Goal: Complete application form

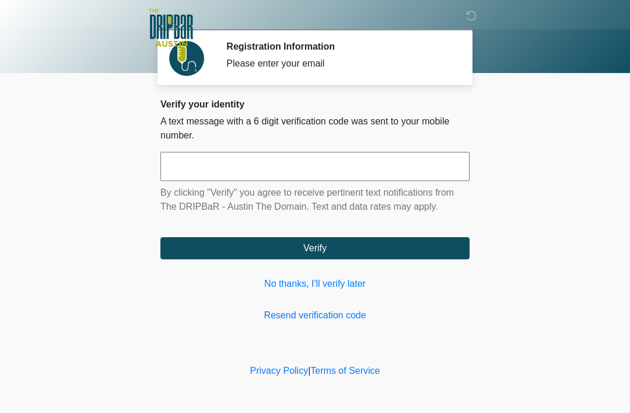
click at [334, 282] on link "No thanks, I'll verify later" at bounding box center [314, 284] width 309 height 14
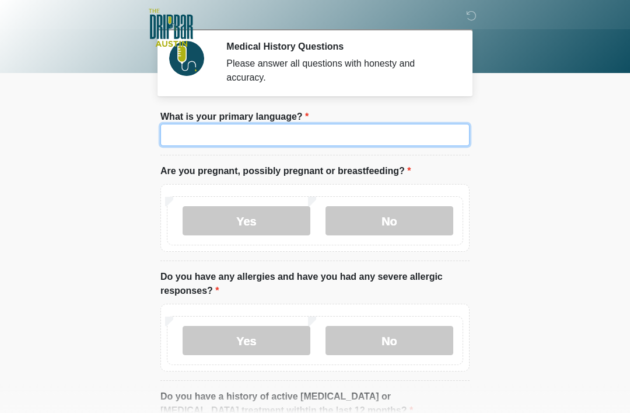
click at [355, 144] on input "What is your primary language?" at bounding box center [314, 135] width 309 height 22
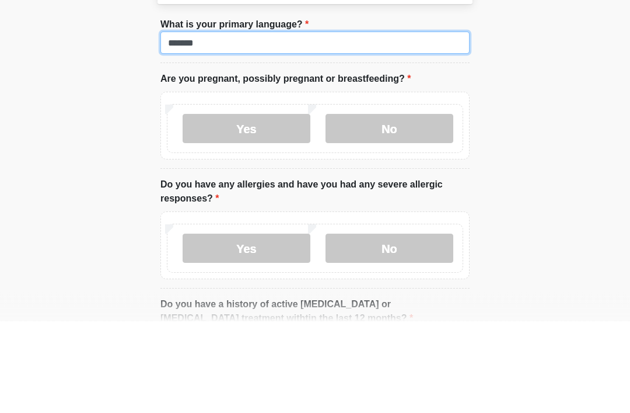
type input "*******"
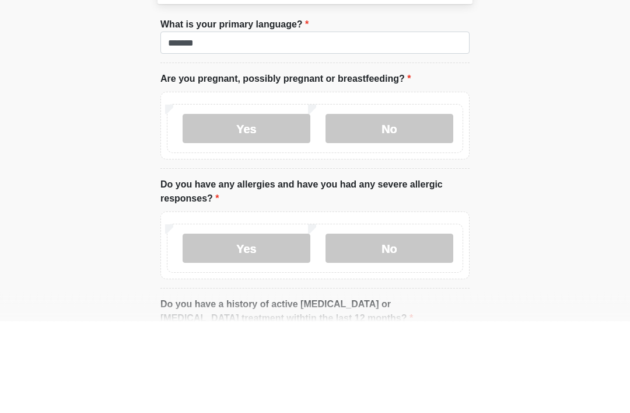
click at [392, 206] on label "No" at bounding box center [390, 220] width 128 height 29
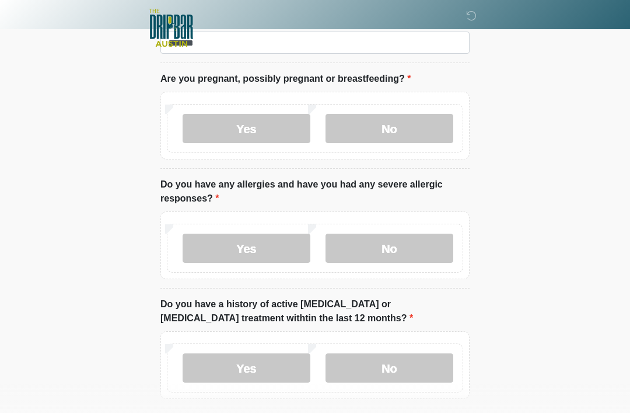
click at [396, 247] on label "No" at bounding box center [390, 247] width 128 height 29
click at [261, 245] on label "Yes" at bounding box center [247, 247] width 128 height 29
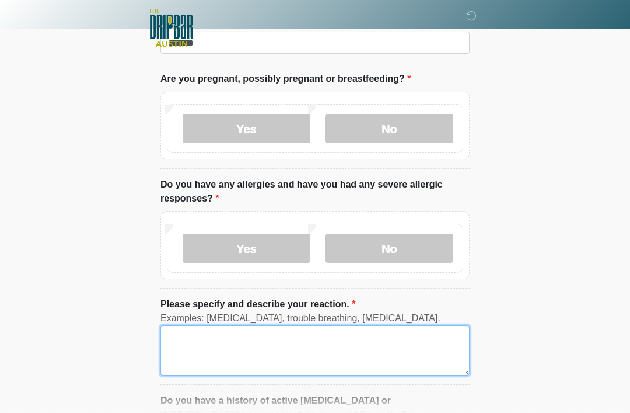
click at [219, 338] on textarea "Please specify and describe your reaction." at bounding box center [314, 350] width 309 height 50
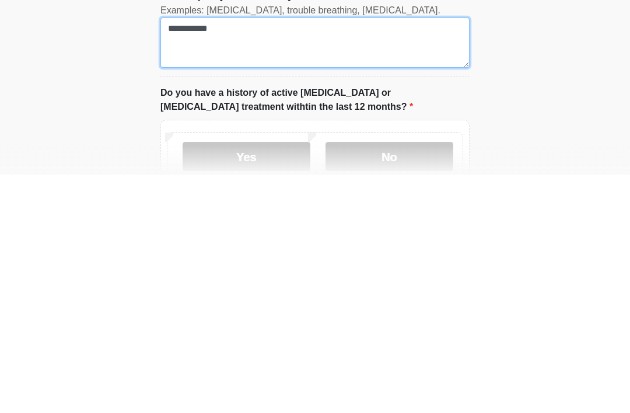
scroll to position [162, 0]
type textarea "**********"
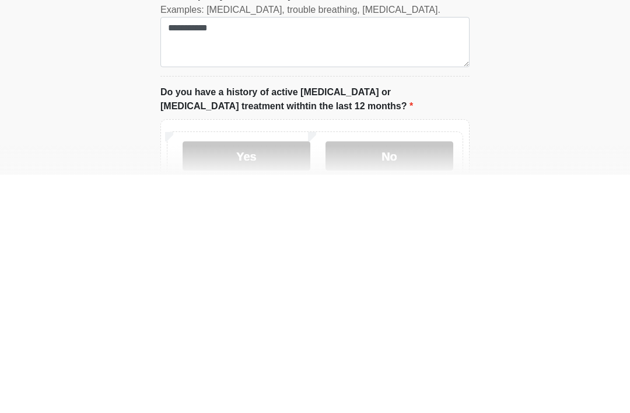
click at [397, 379] on label "No" at bounding box center [390, 393] width 128 height 29
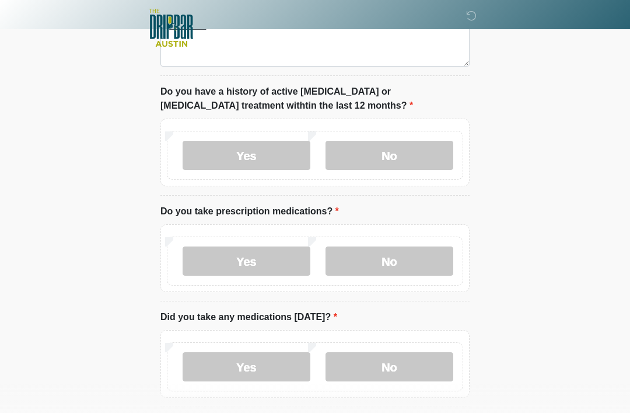
click at [401, 264] on label "No" at bounding box center [390, 260] width 128 height 29
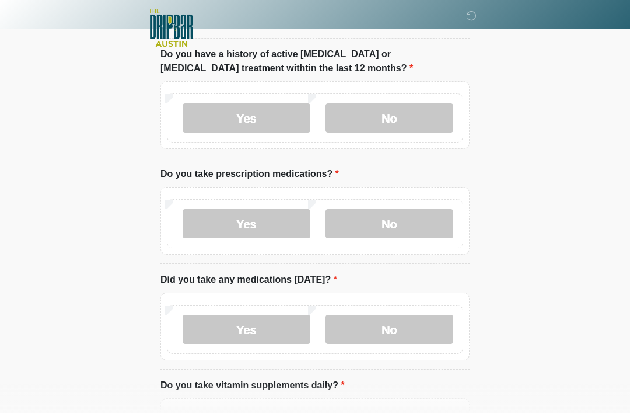
scroll to position [440, 0]
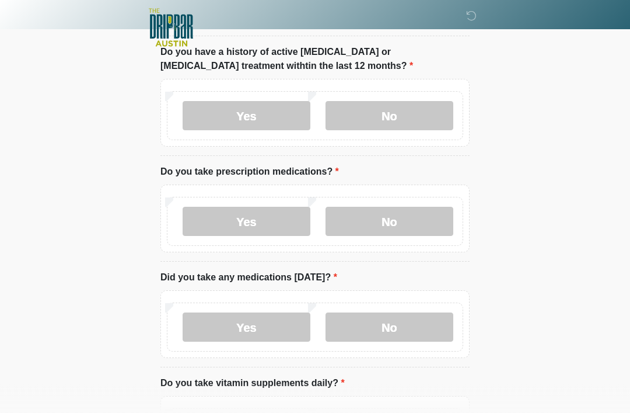
click at [414, 320] on label "No" at bounding box center [390, 327] width 128 height 29
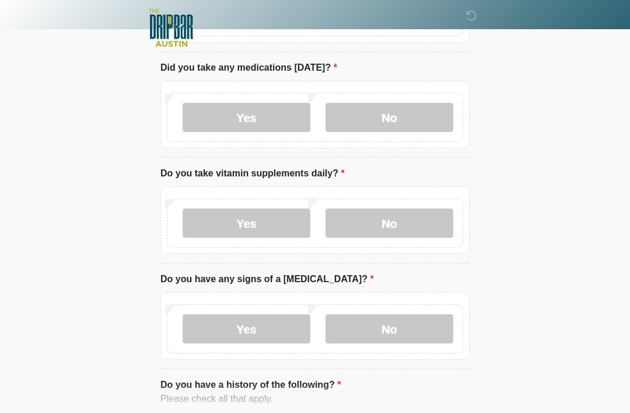
scroll to position [655, 0]
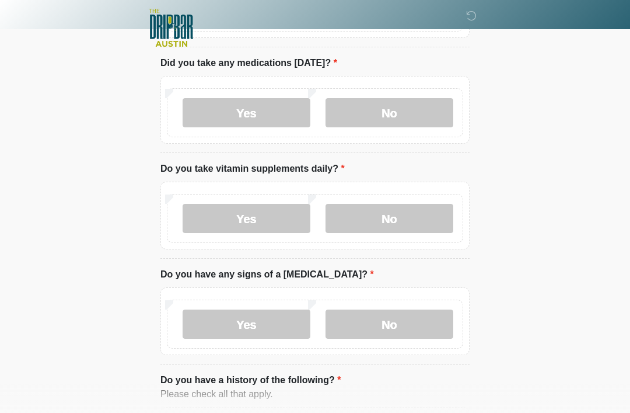
click at [415, 211] on label "No" at bounding box center [390, 218] width 128 height 29
click at [397, 328] on label "No" at bounding box center [390, 323] width 128 height 29
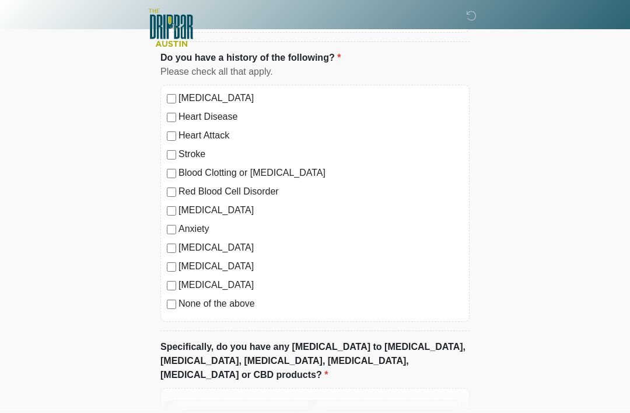
scroll to position [976, 0]
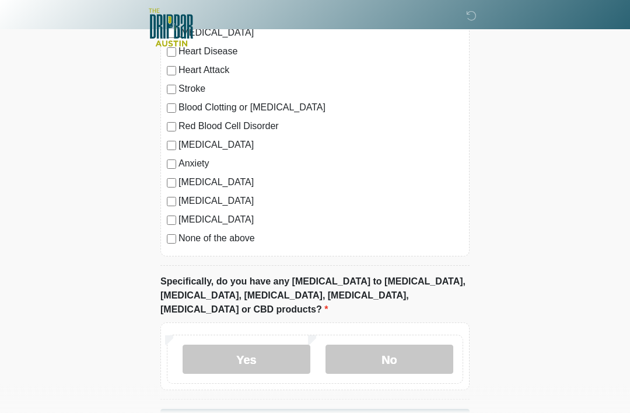
scroll to position [1069, 0]
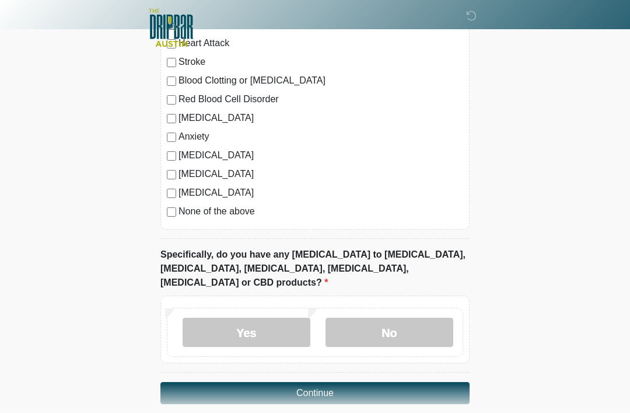
click at [351, 382] on button "Continue" at bounding box center [314, 393] width 309 height 22
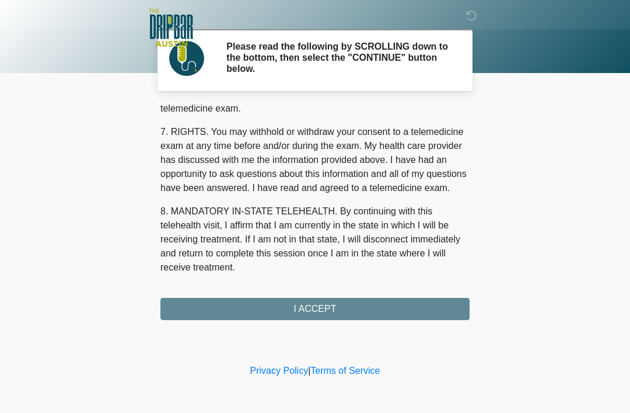
scroll to position [512, 0]
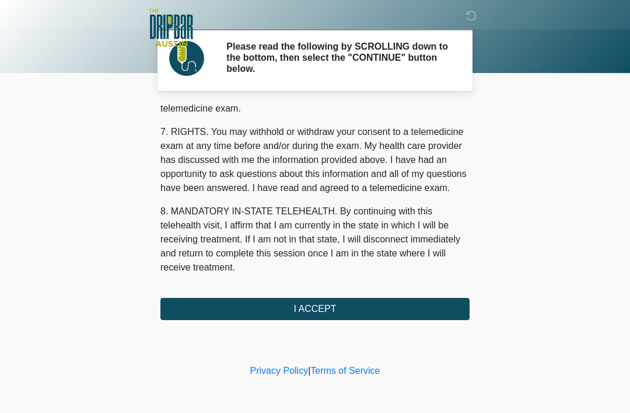
click at [385, 307] on button "I ACCEPT" at bounding box center [314, 309] width 309 height 22
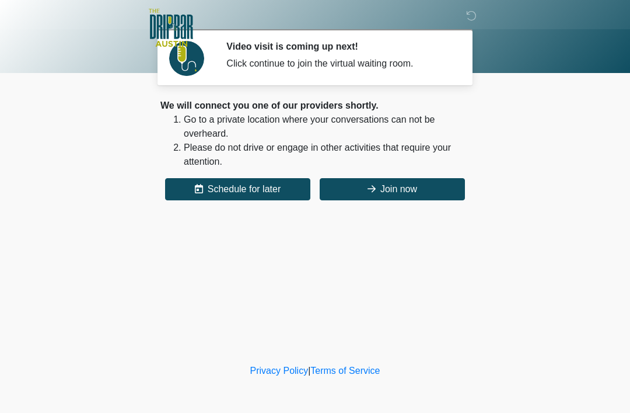
click at [417, 195] on button "Join now" at bounding box center [392, 189] width 145 height 22
